Goal: Task Accomplishment & Management: Use online tool/utility

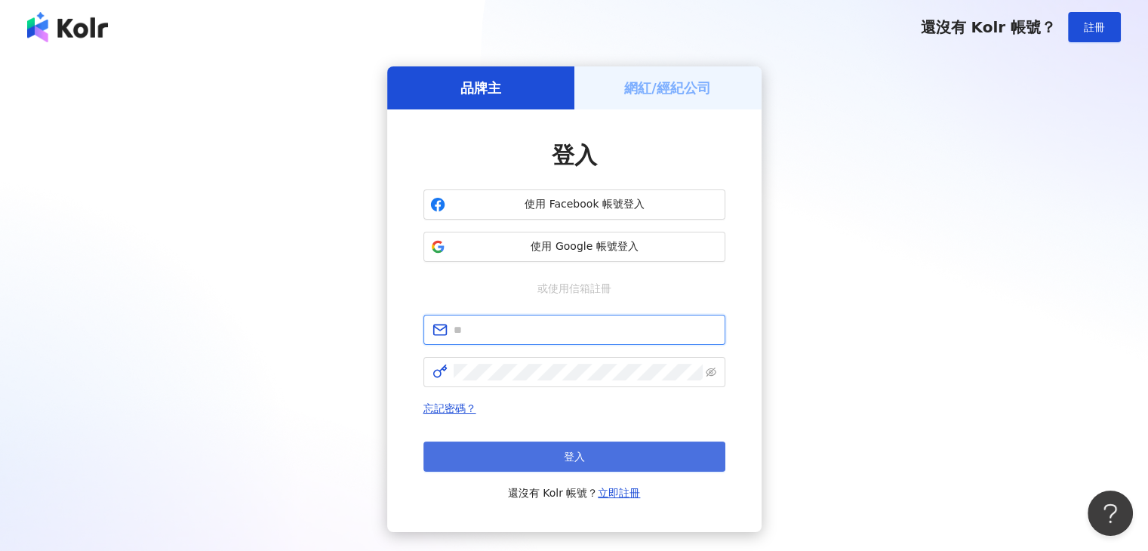
type input "**********"
click at [543, 457] on button "登入" at bounding box center [574, 457] width 302 height 30
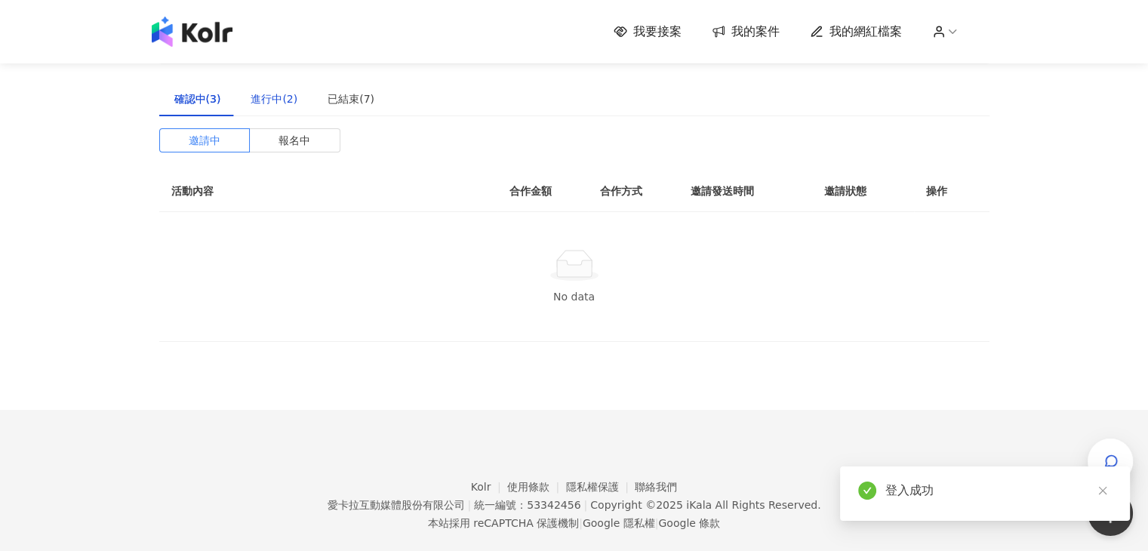
click at [278, 94] on div "進行中(2)" at bounding box center [274, 99] width 47 height 17
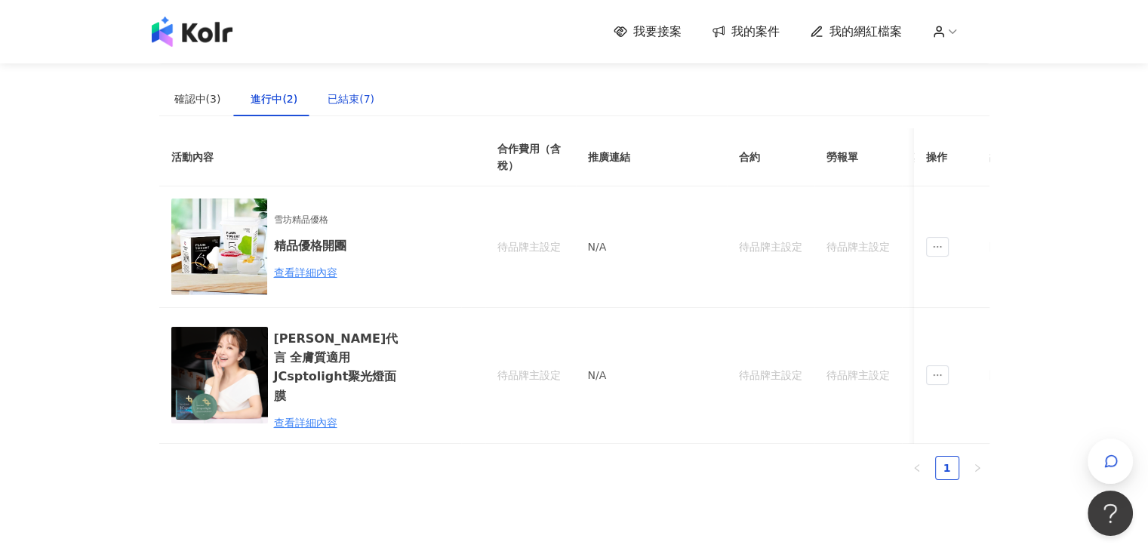
click at [347, 97] on div "已結束(7)" at bounding box center [351, 99] width 47 height 17
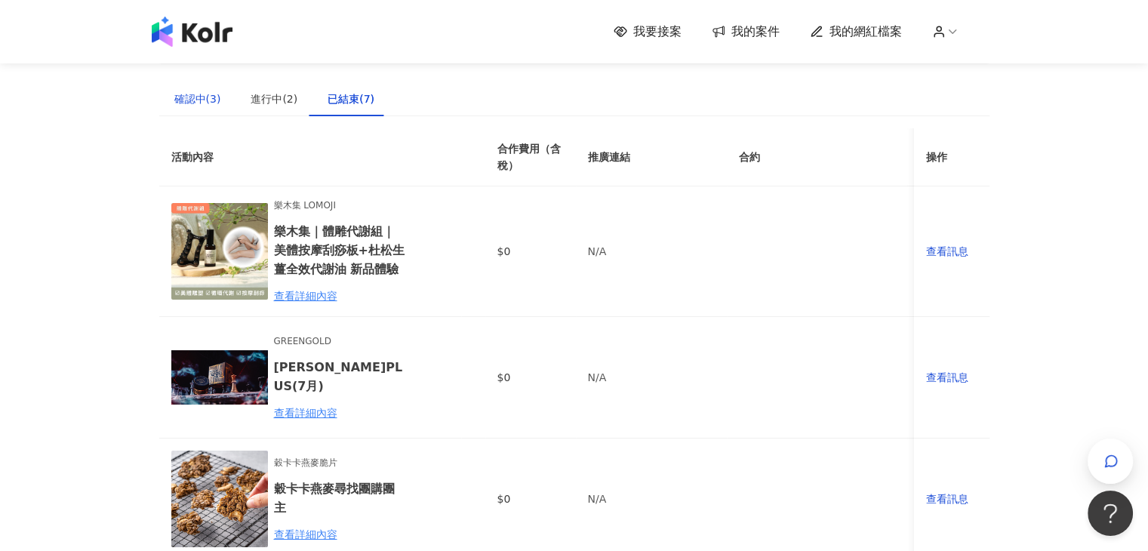
click at [206, 94] on div "確認中(3)" at bounding box center [197, 99] width 47 height 17
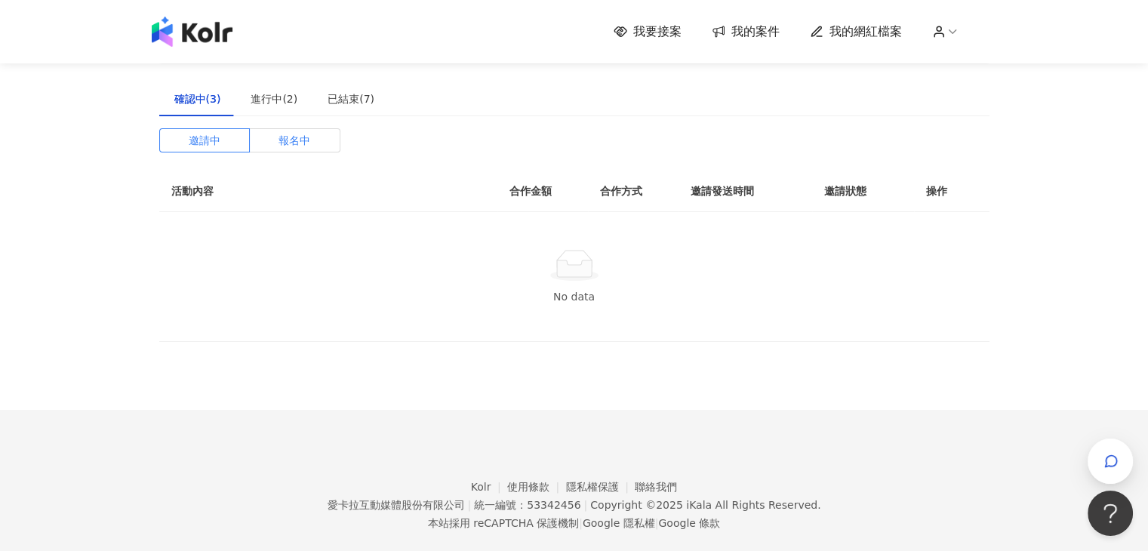
click at [292, 140] on span "報名中" at bounding box center [295, 140] width 32 height 23
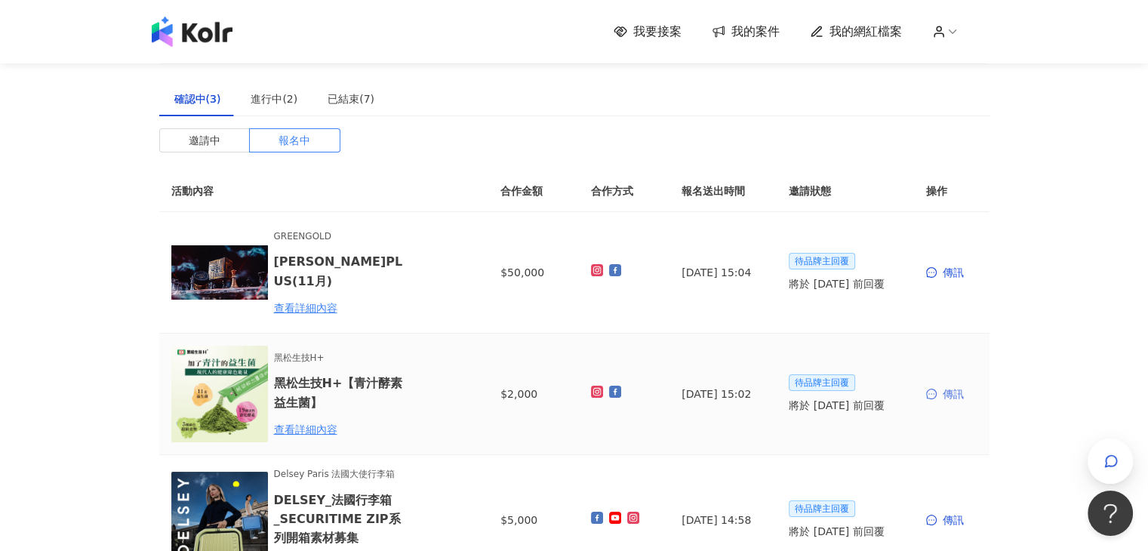
click at [944, 396] on div "傳訊" at bounding box center [951, 394] width 51 height 17
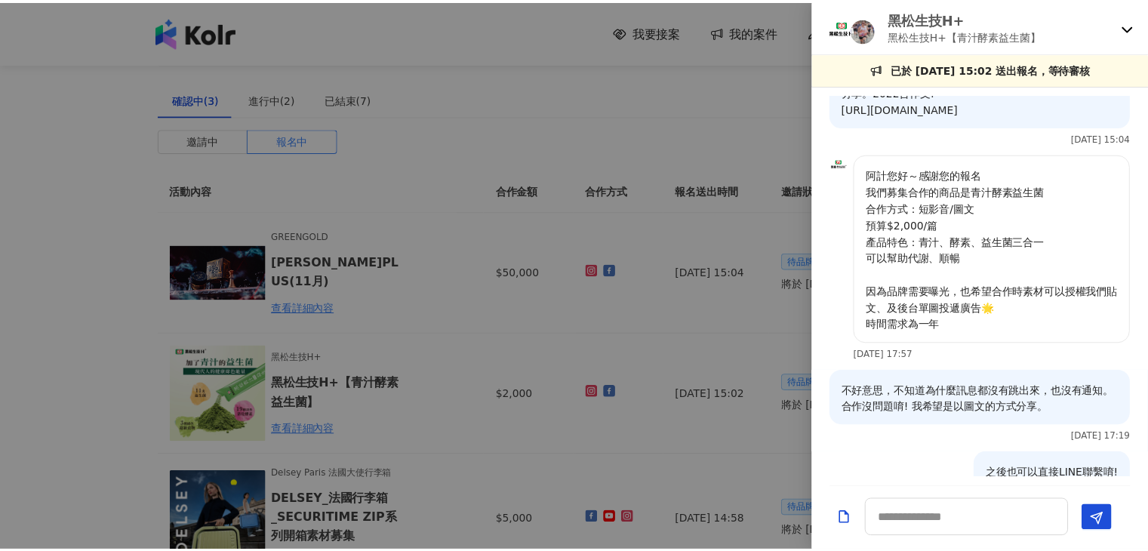
scroll to position [112, 0]
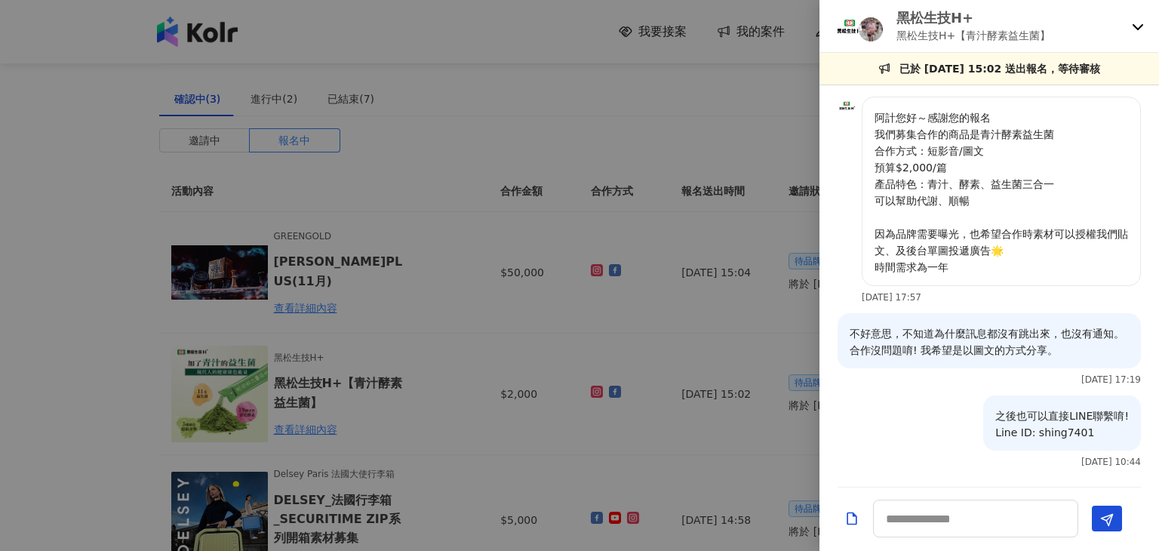
click at [28, 331] on div at bounding box center [579, 275] width 1159 height 551
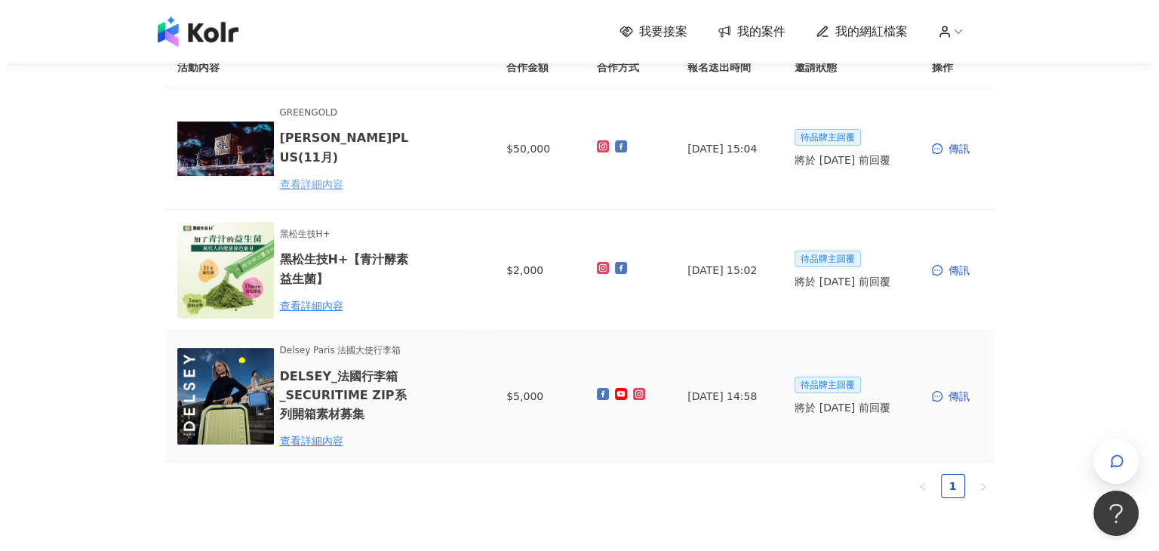
scroll to position [75, 0]
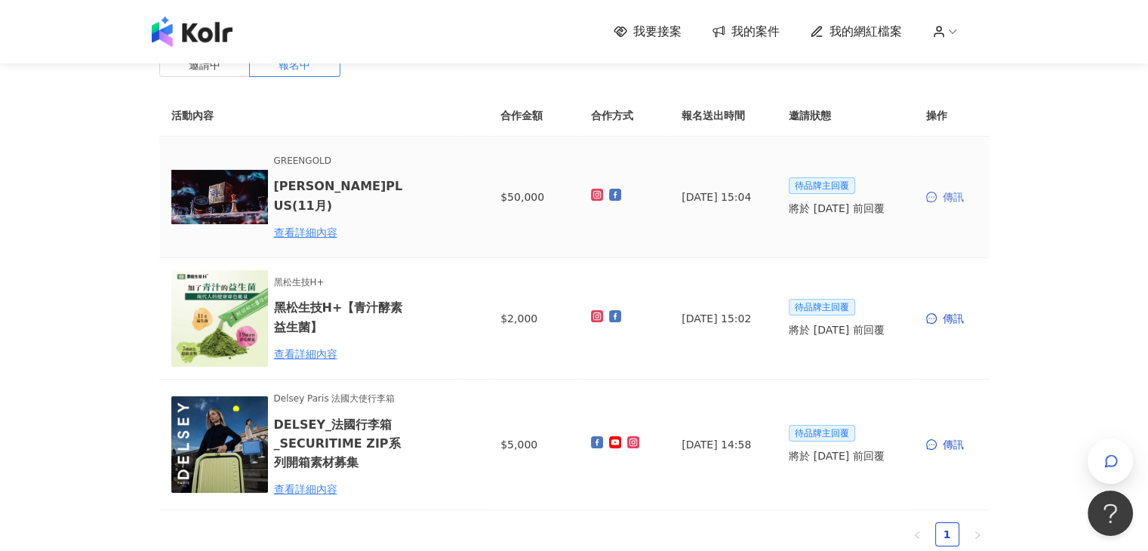
click at [953, 195] on div "傳訊" at bounding box center [951, 197] width 51 height 17
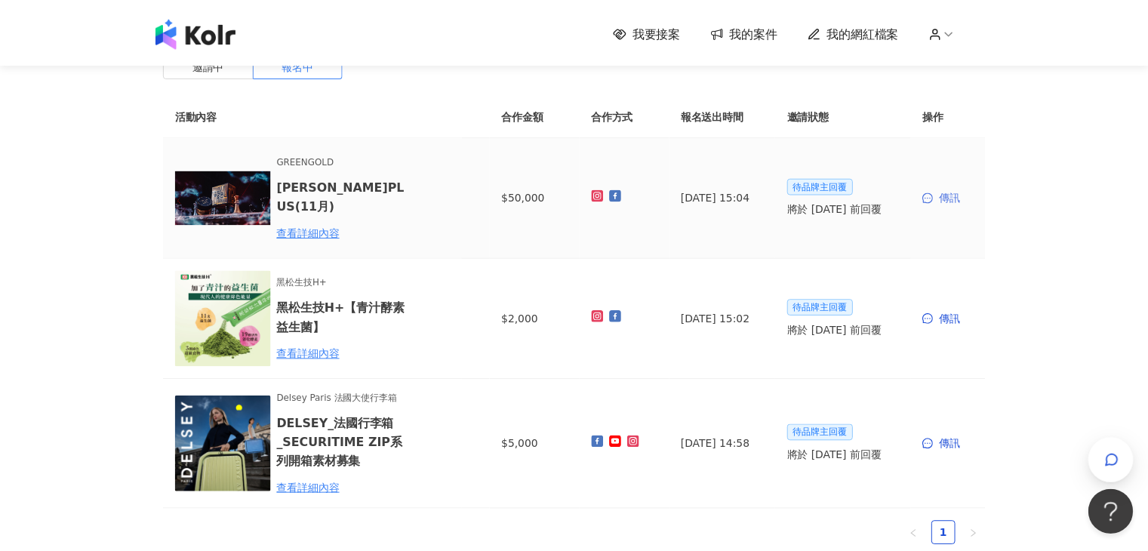
scroll to position [0, 0]
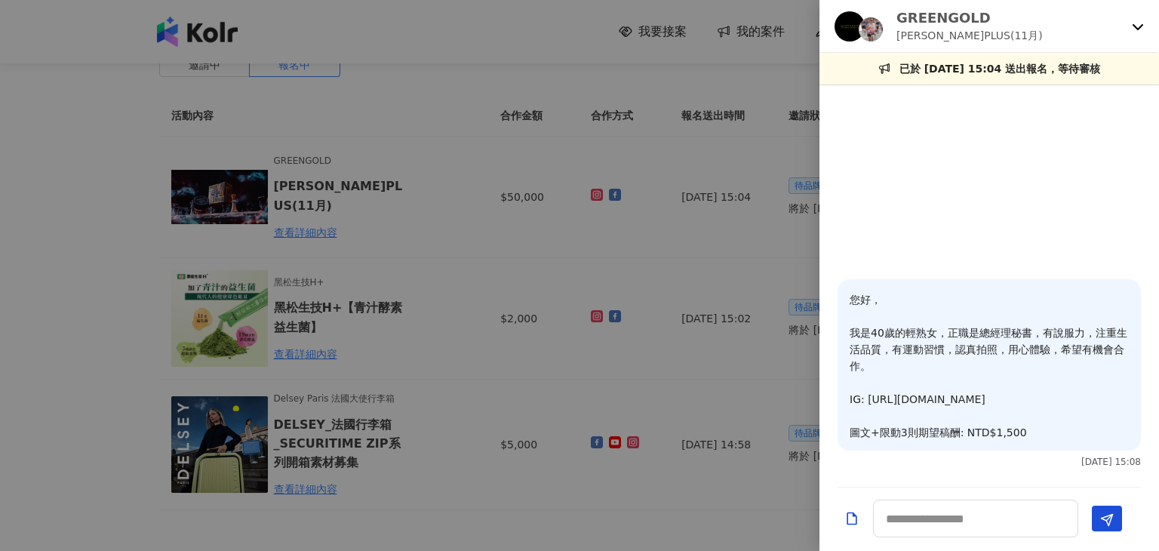
click at [986, 170] on div at bounding box center [990, 186] width 340 height 185
click at [24, 244] on div at bounding box center [579, 275] width 1159 height 551
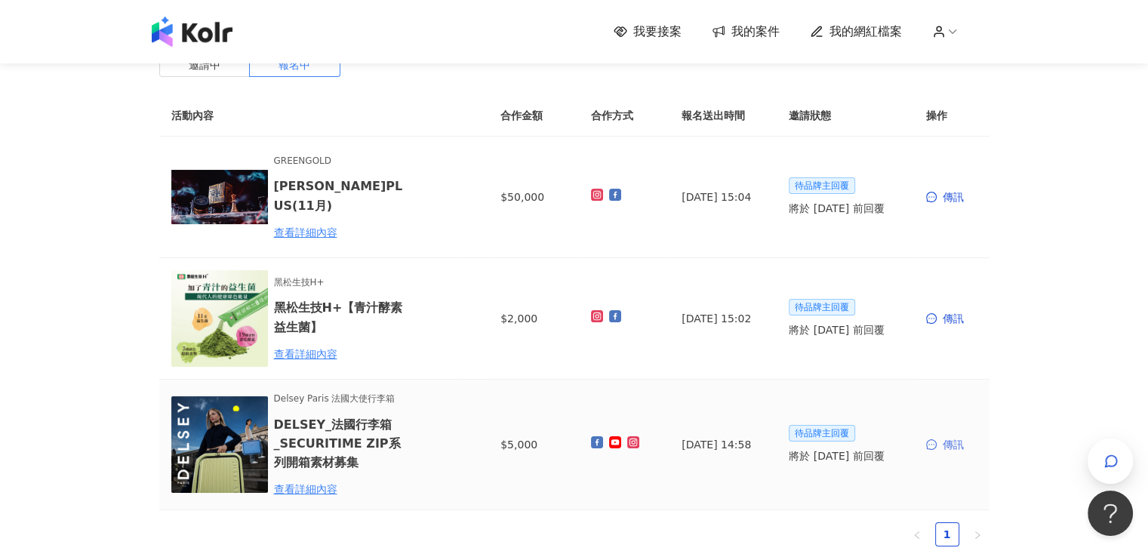
click at [957, 444] on div "傳訊" at bounding box center [951, 444] width 51 height 17
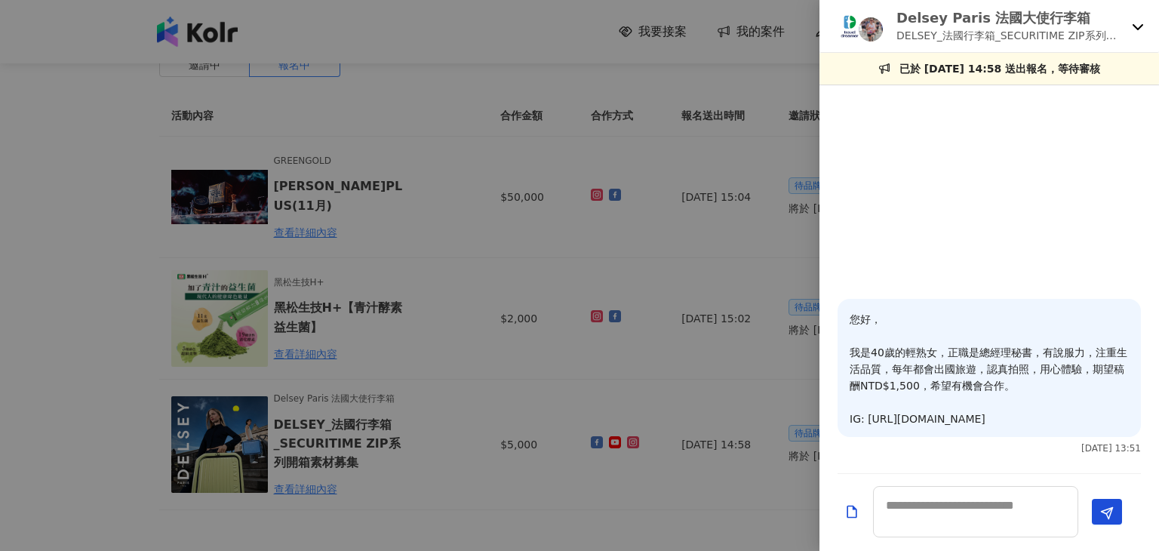
click at [6, 400] on div at bounding box center [579, 275] width 1159 height 551
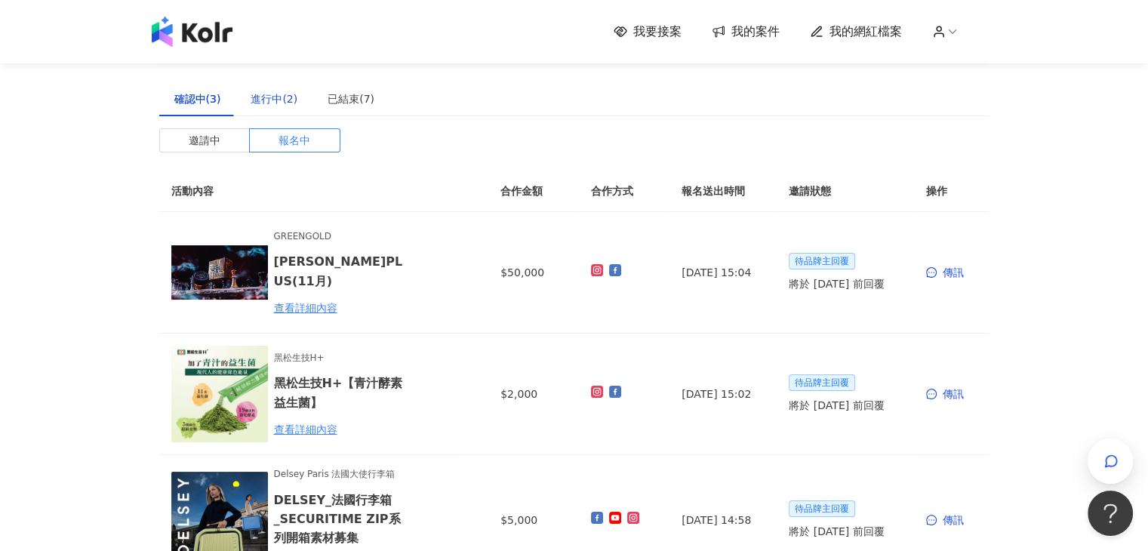
click at [291, 100] on div "進行中(2)" at bounding box center [274, 99] width 47 height 17
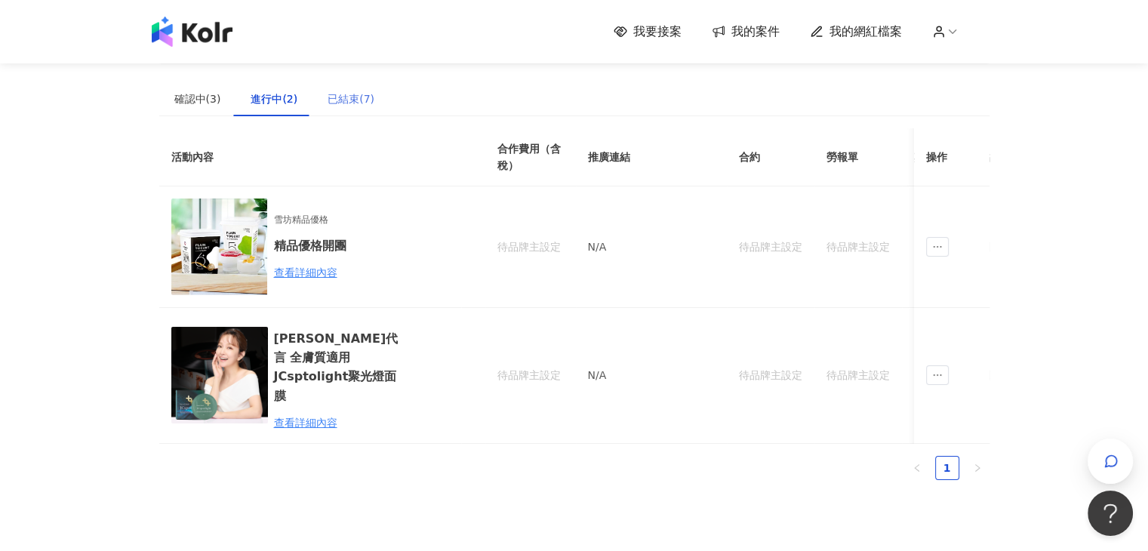
click at [371, 100] on div "已結束(7)" at bounding box center [350, 99] width 77 height 35
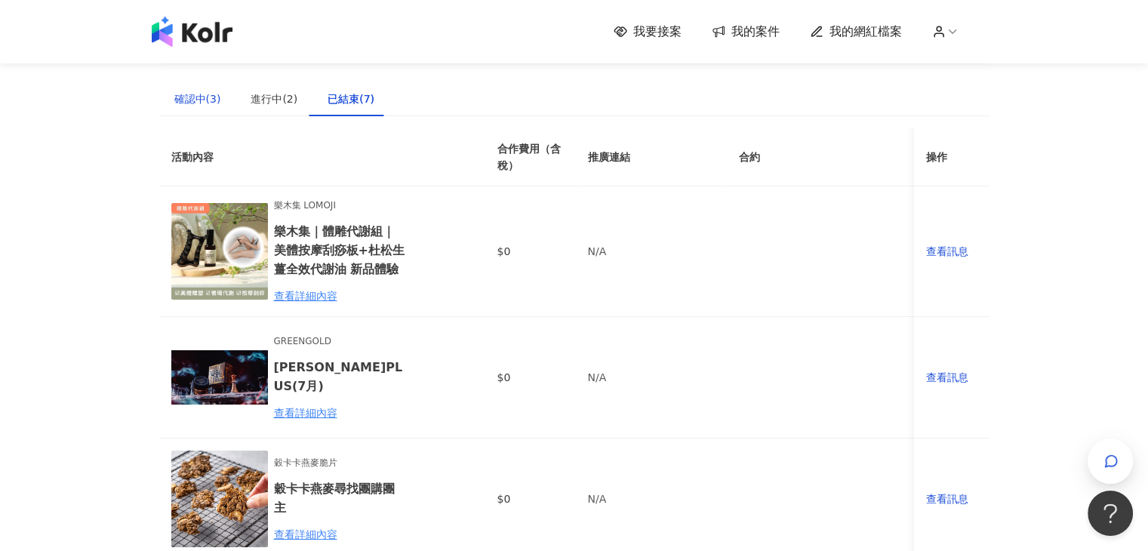
click at [203, 92] on div "確認中(3)" at bounding box center [197, 99] width 47 height 17
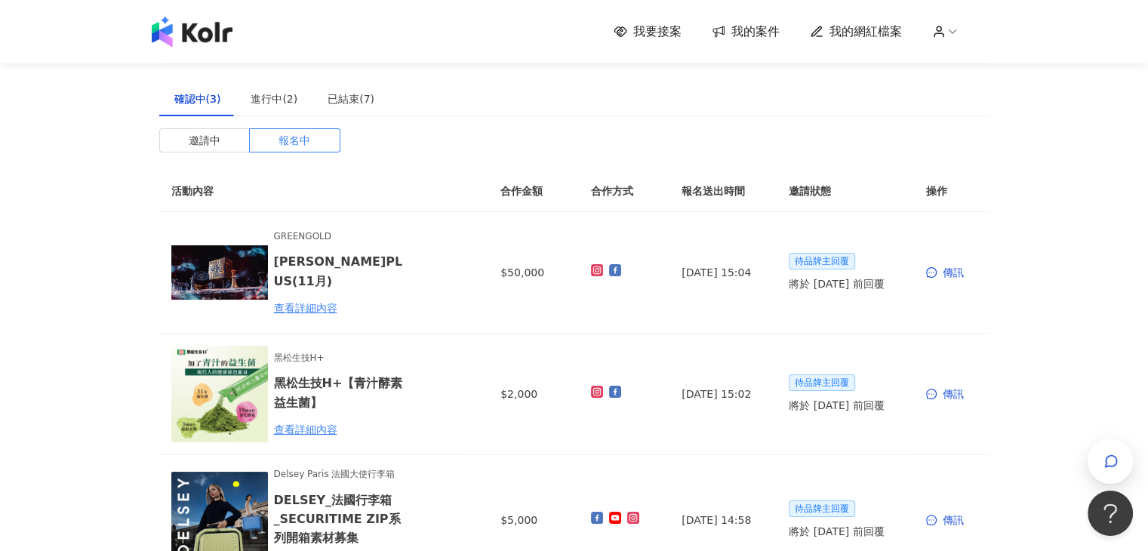
click at [747, 32] on span "我的案件" at bounding box center [755, 31] width 48 height 17
click at [663, 35] on span "我要接案" at bounding box center [657, 31] width 48 height 17
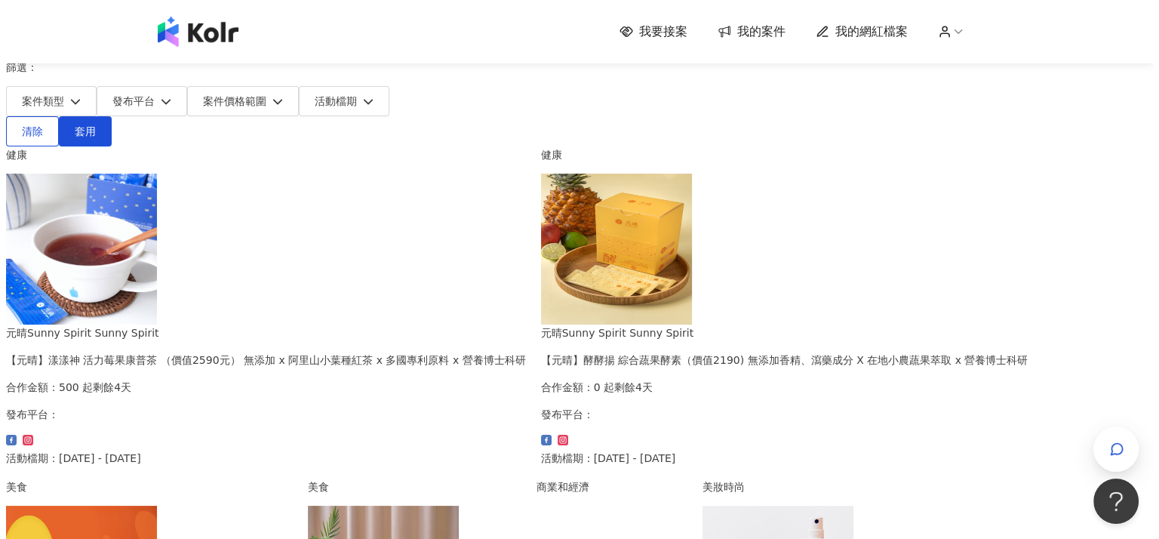
scroll to position [75, 0]
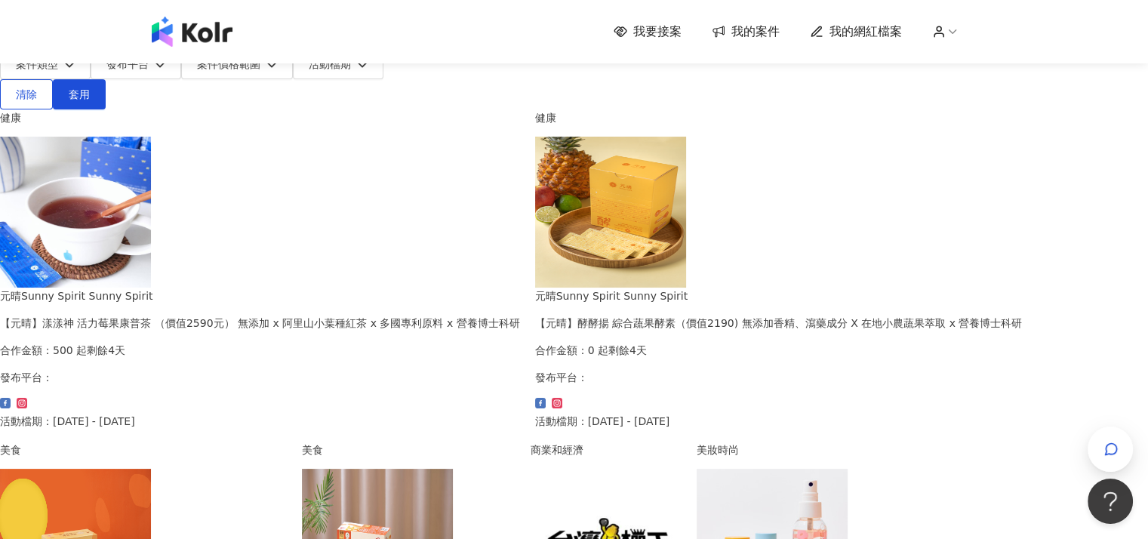
click at [151, 288] on img at bounding box center [75, 212] width 151 height 151
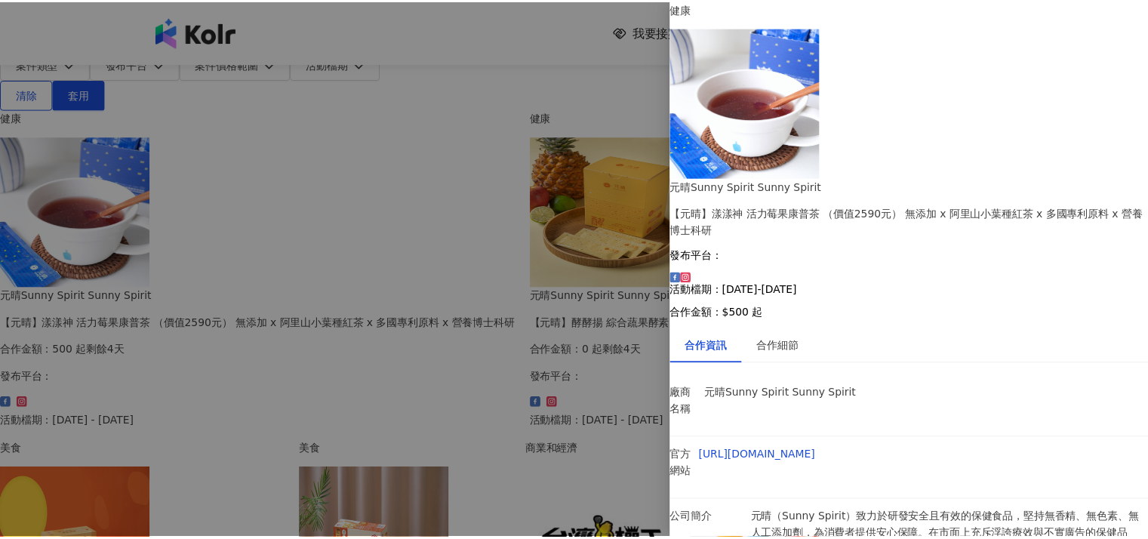
scroll to position [36, 0]
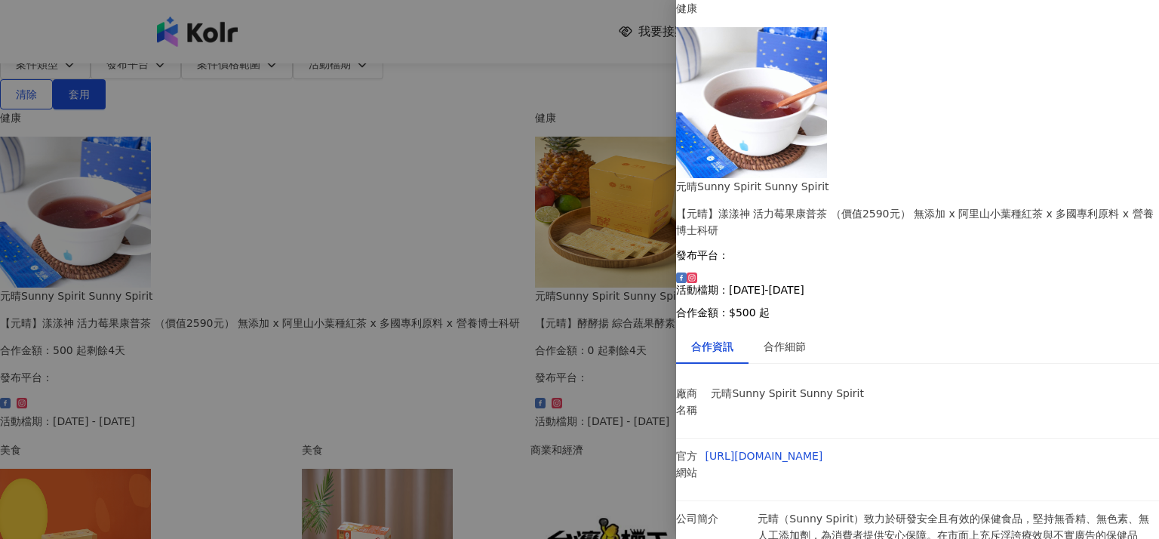
click at [0, 283] on div at bounding box center [579, 269] width 1159 height 539
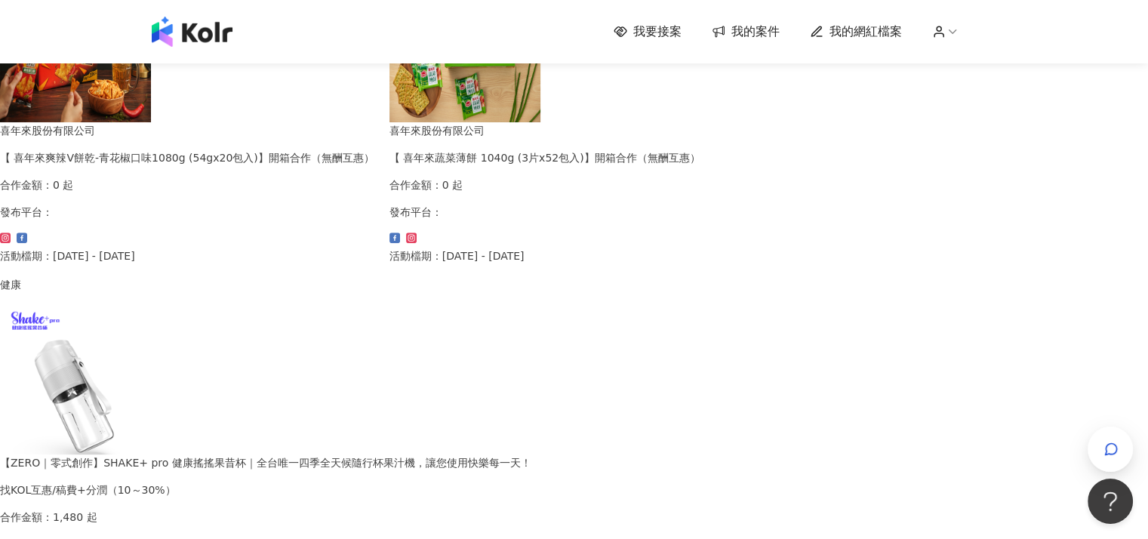
scroll to position [906, 0]
